Goal: Information Seeking & Learning: Learn about a topic

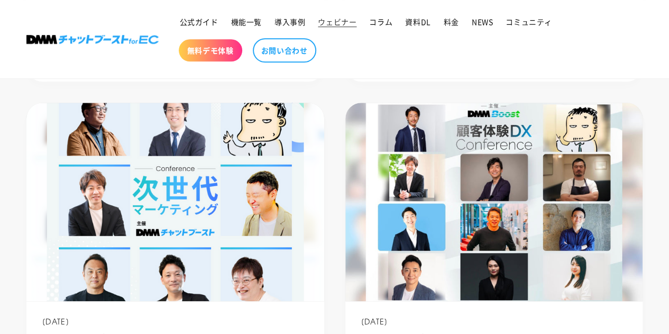
scroll to position [590, 0]
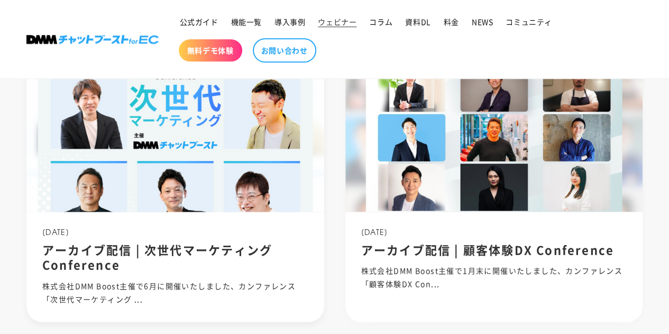
click at [235, 140] on img at bounding box center [175, 112] width 318 height 212
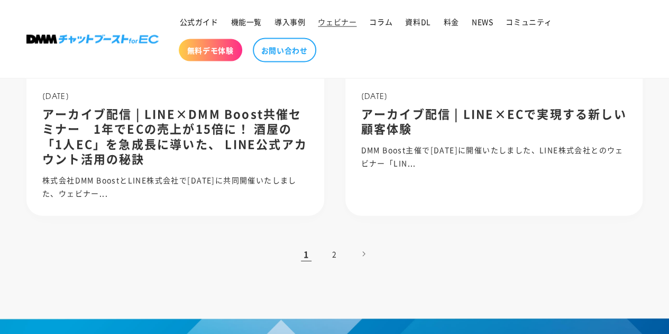
scroll to position [1071, 0]
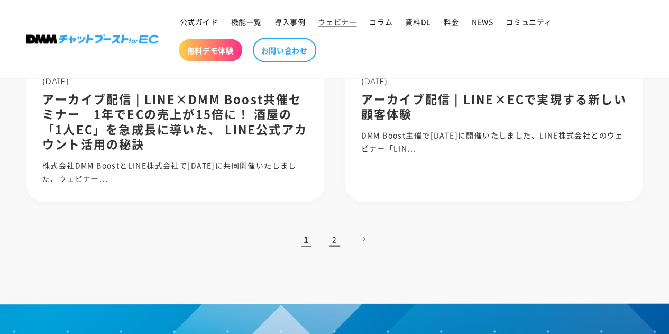
click at [328, 249] on link "2" at bounding box center [334, 238] width 23 height 23
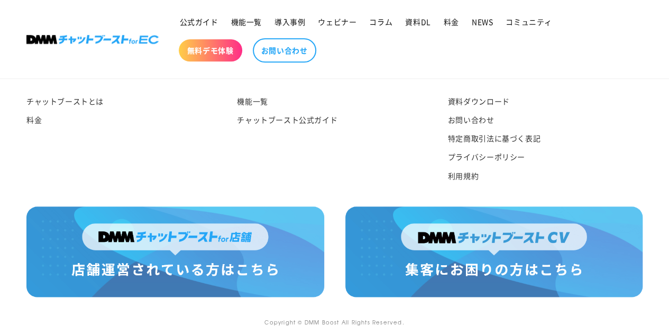
scroll to position [2566, 0]
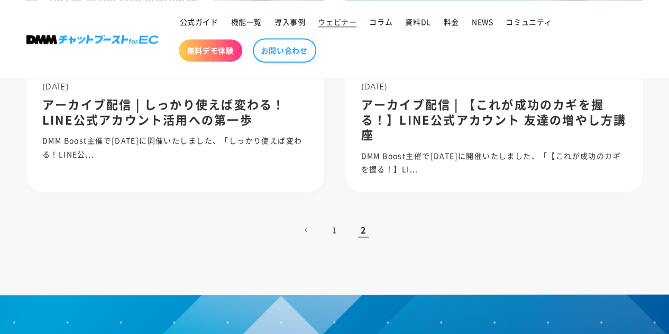
scroll to position [743, 0]
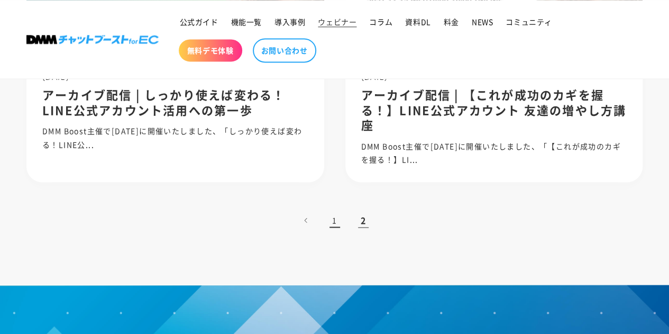
click at [341, 222] on link "1" at bounding box center [334, 219] width 23 height 23
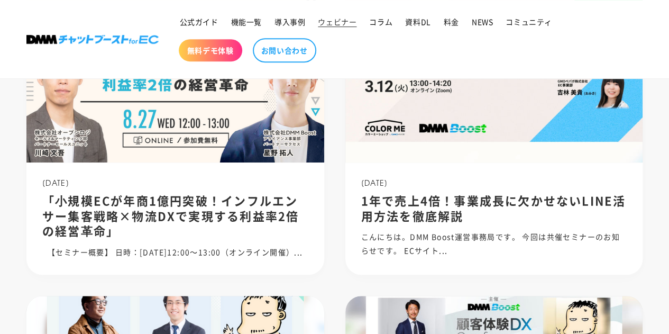
scroll to position [239, 0]
